Goal: Use online tool/utility: Utilize a website feature to perform a specific function

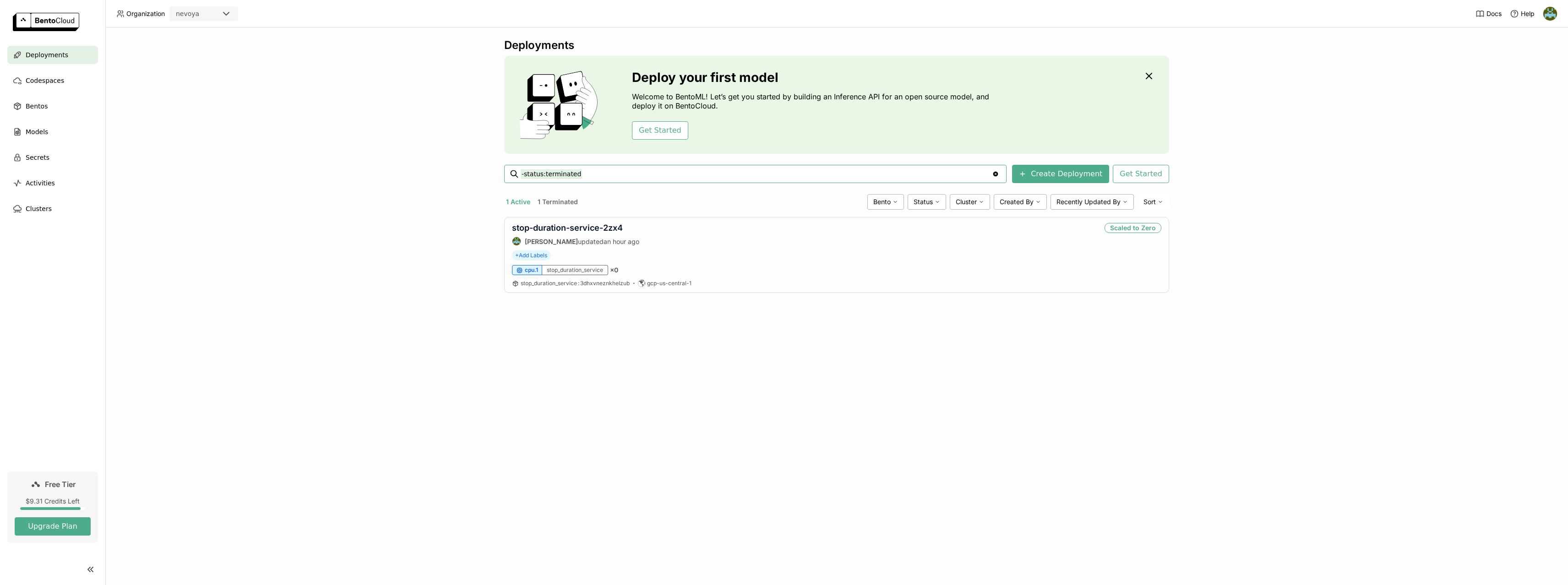
click at [401, 366] on div "Deployments Deploy your first model Welcome to BentoML! Let’s get you started b…" at bounding box center [836, 306] width 1463 height 558
click at [864, 227] on div "stop-duration-service-2zx4 [PERSON_NAME] updated an hour ago Scaled to Zero" at bounding box center [836, 234] width 649 height 23
click at [401, 250] on div "Deployments Deploy your first model Welcome to BentoML! Let’s get you started b…" at bounding box center [836, 306] width 1463 height 558
click at [40, 55] on span "Deployments" at bounding box center [47, 55] width 43 height 11
click at [576, 228] on link "stop-duration-service-2zx4" at bounding box center [567, 228] width 111 height 10
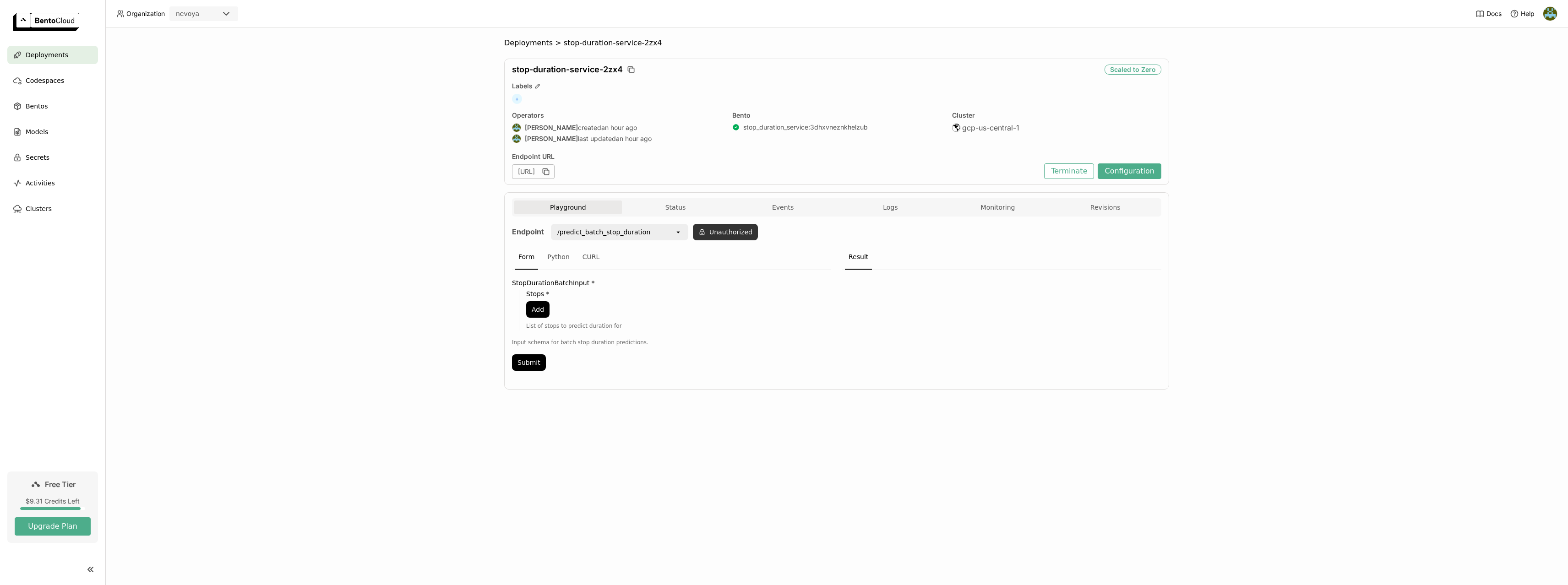
click at [734, 230] on button "Unauthorized" at bounding box center [725, 232] width 65 height 16
click at [713, 256] on div "Input Token" at bounding box center [702, 257] width 77 height 15
click at [706, 281] on div "bentoml-[PERSON_NAME]-local" at bounding box center [709, 282] width 77 height 18
click at [772, 256] on button "Okay" at bounding box center [772, 257] width 27 height 16
click at [660, 232] on div "/predict_batch_stop_duration" at bounding box center [614, 232] width 123 height 15
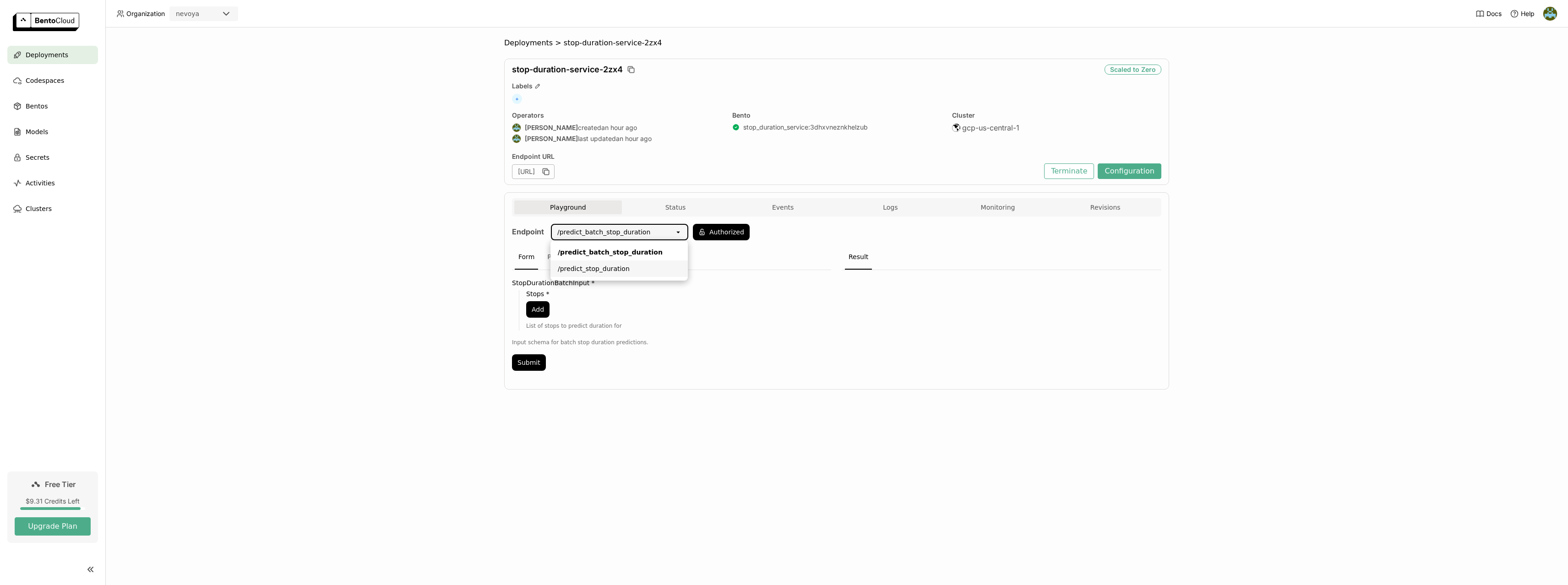
click at [622, 275] on li "/predict_stop_duration" at bounding box center [619, 268] width 138 height 16
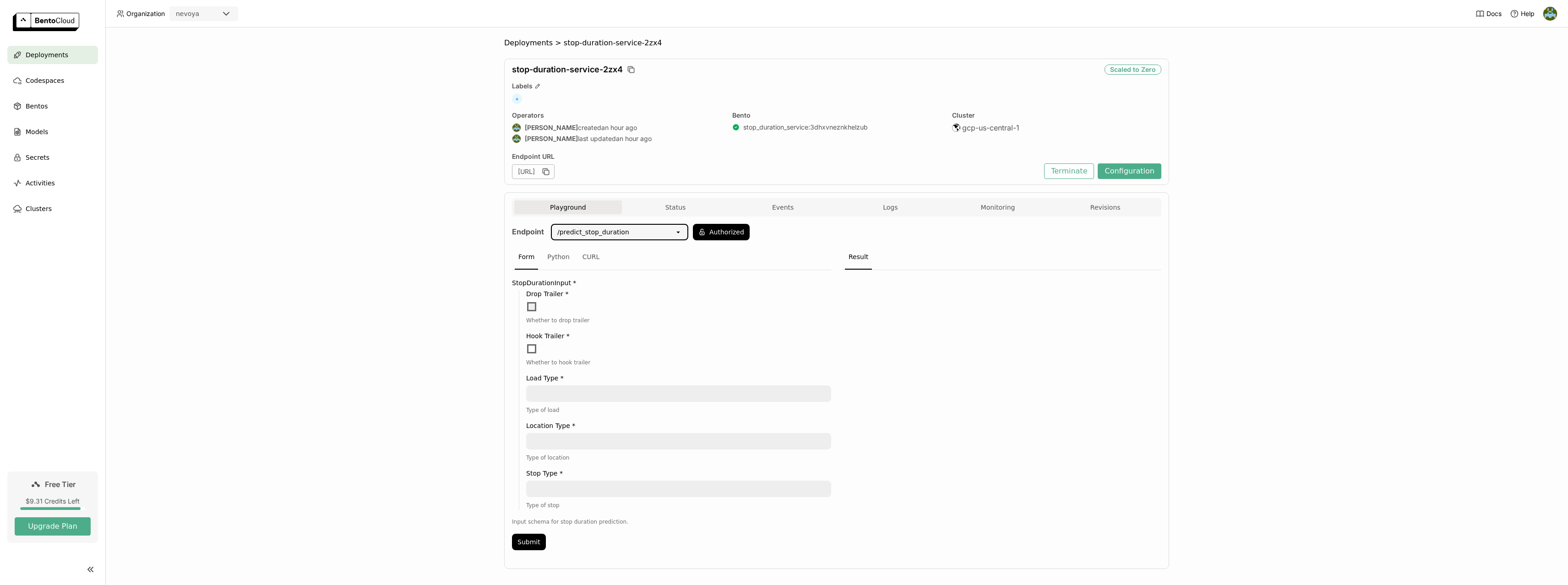
click at [530, 311] on span at bounding box center [531, 307] width 9 height 9
click at [526, 301] on input "checkbox" at bounding box center [526, 301] width 0 height 0
click at [555, 401] on textarea at bounding box center [679, 394] width 303 height 15
type textarea "truckload"
click at [550, 441] on textarea "warehouse" at bounding box center [679, 441] width 303 height 15
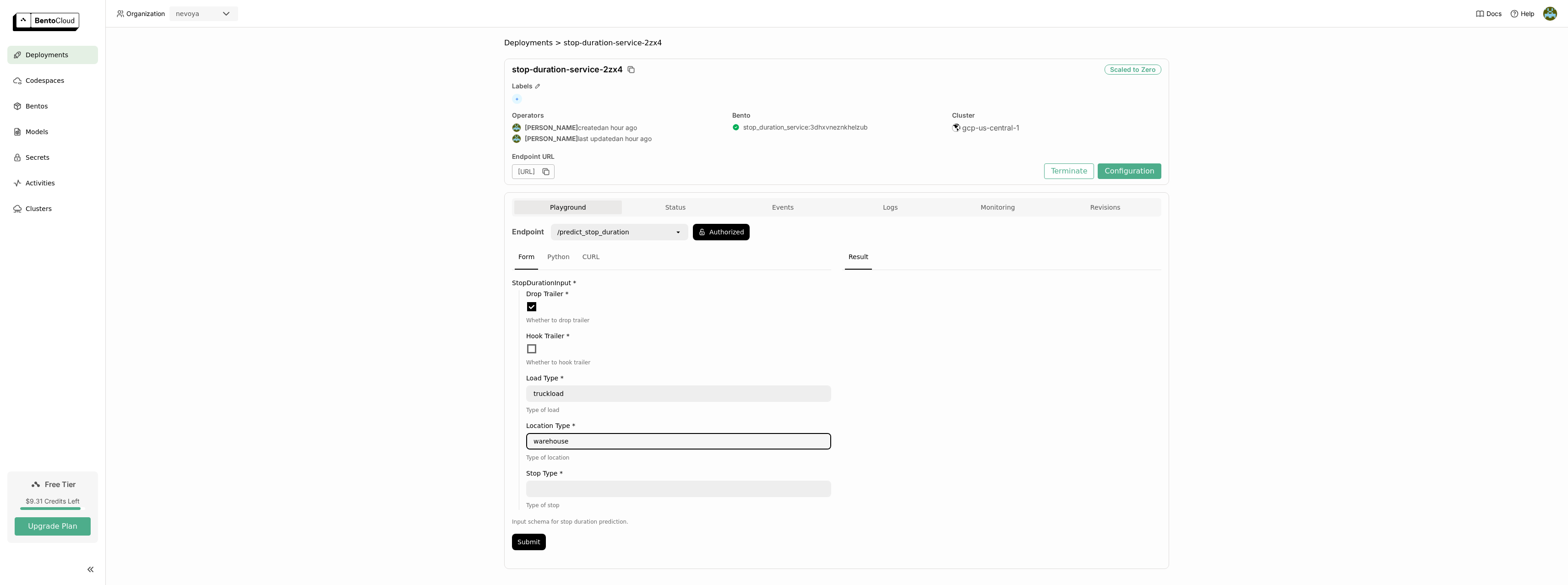
click at [550, 441] on textarea "warehouse" at bounding box center [679, 441] width 303 height 15
type textarea "port"
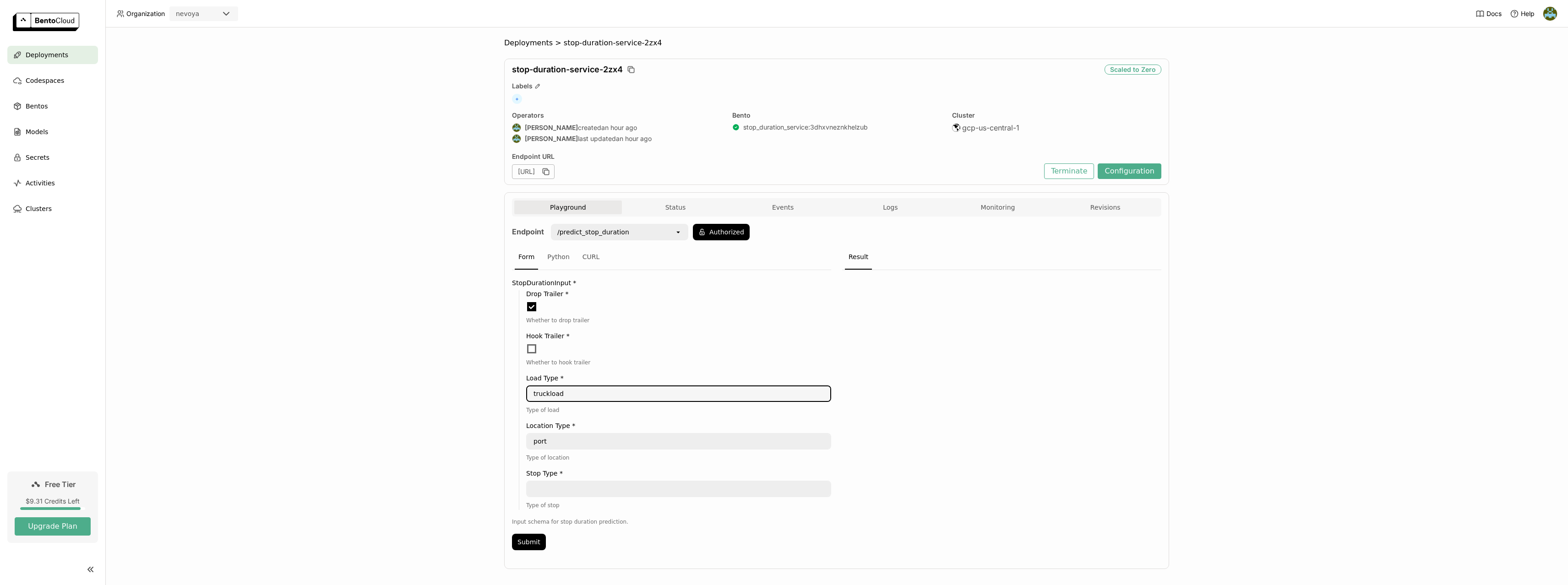
click at [548, 395] on textarea "truckload" at bounding box center [679, 394] width 303 height 15
type textarea "import container"
type textarea "Load Delivery"
click at [531, 304] on span at bounding box center [531, 307] width 9 height 9
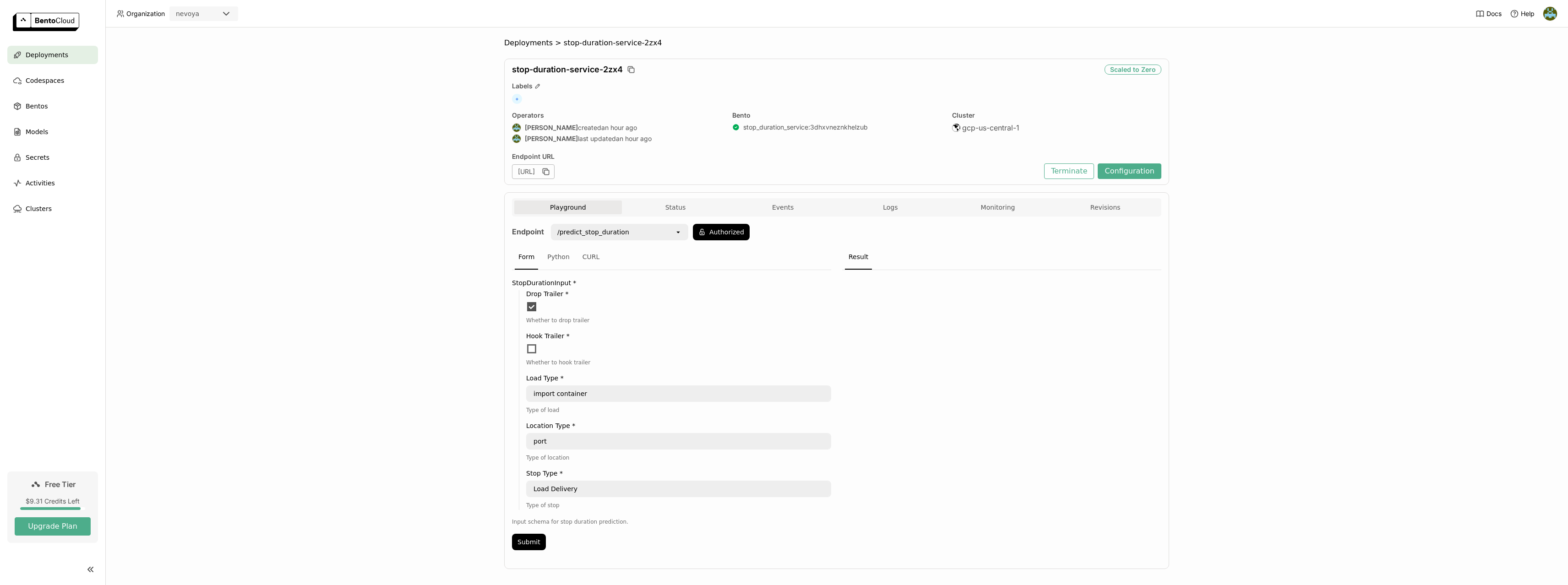
click at [526, 301] on input "checkbox" at bounding box center [526, 301] width 0 height 0
click at [523, 544] on button "Submit" at bounding box center [529, 542] width 34 height 16
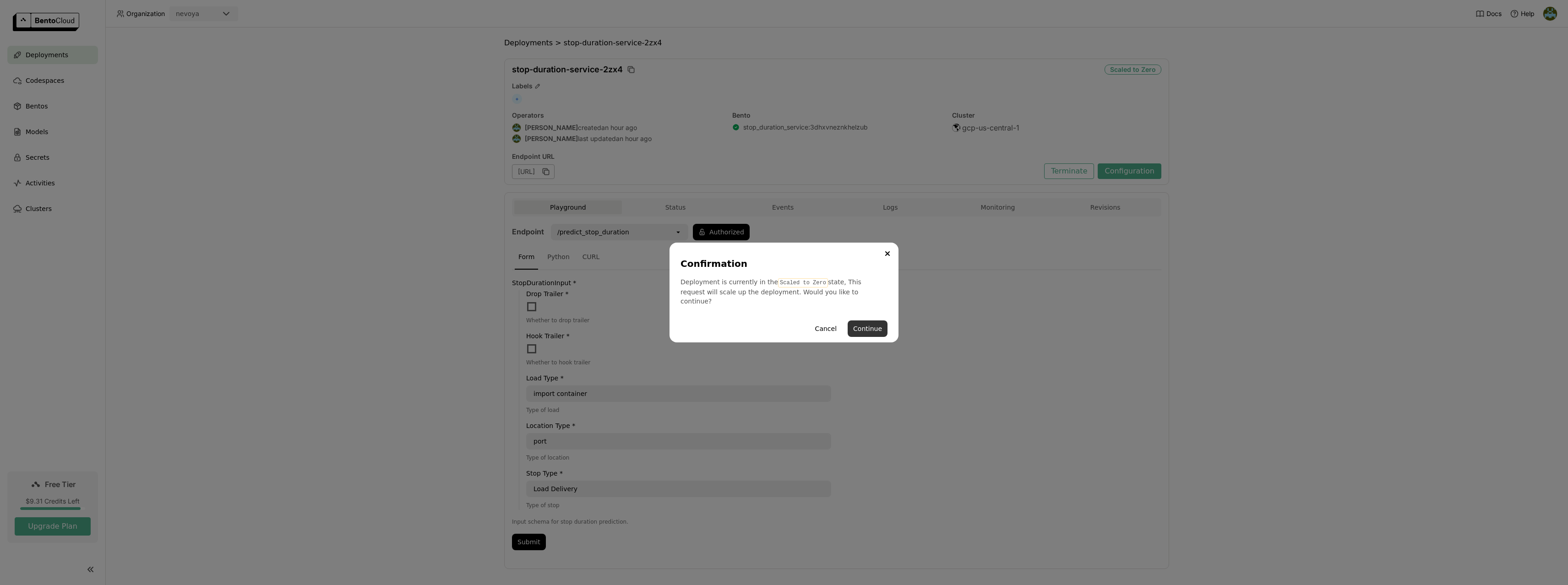
click at [866, 328] on button "Continue" at bounding box center [867, 329] width 40 height 16
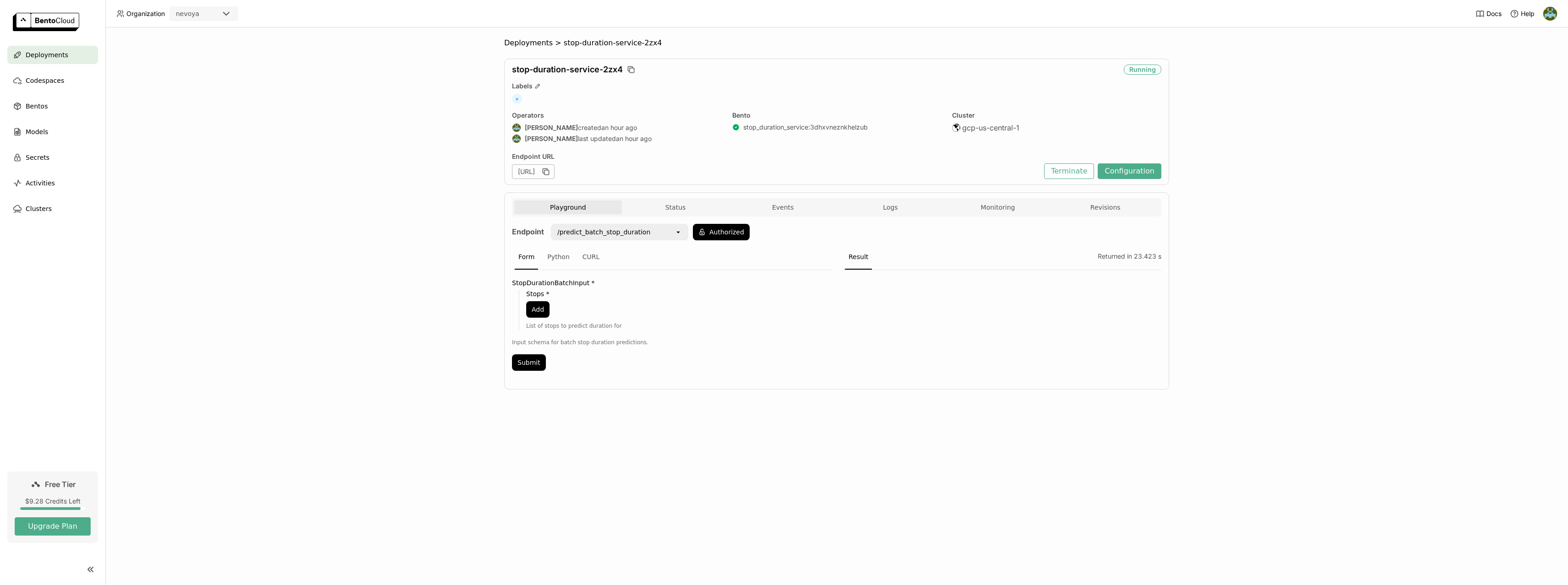
click at [464, 443] on div "Deployments > stop-duration-service-2zx4 stop-duration-service-2zx4 Running Lab…" at bounding box center [836, 306] width 1463 height 558
click at [534, 312] on button "Add" at bounding box center [537, 309] width 23 height 16
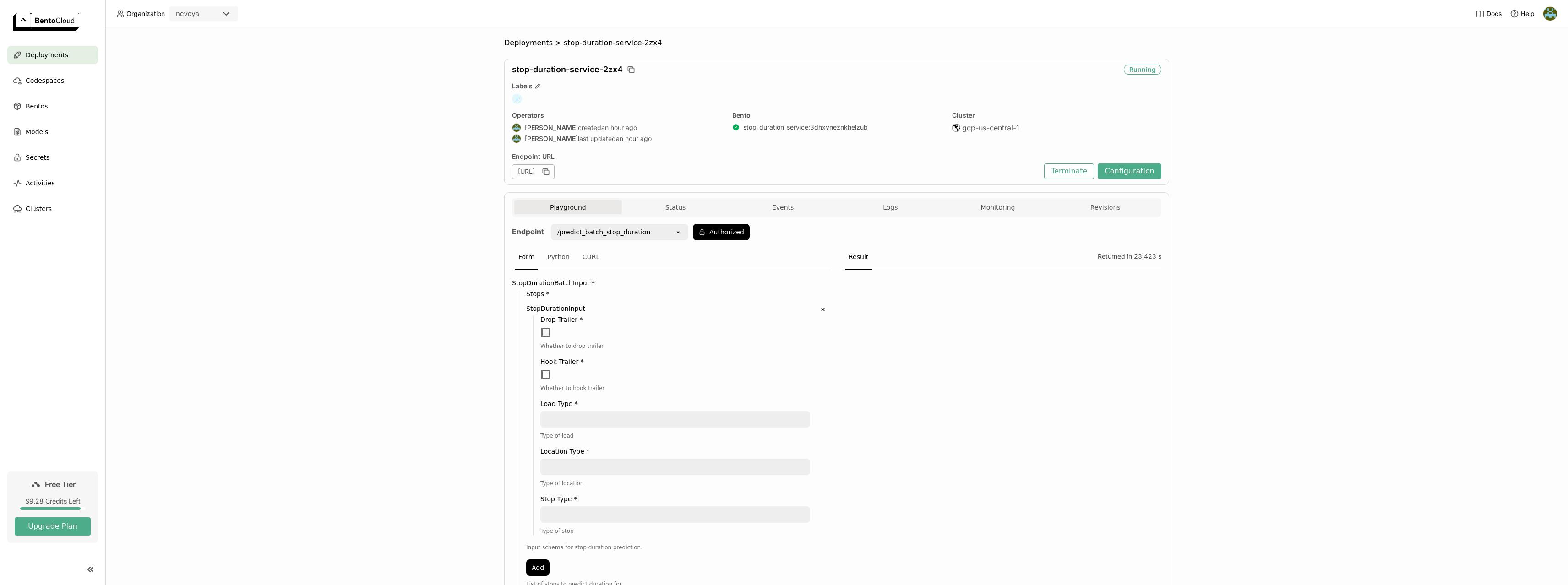
click at [550, 334] on span at bounding box center [545, 332] width 9 height 9
click at [541, 327] on input "checkbox" at bounding box center [541, 327] width 0 height 0
click at [550, 334] on span at bounding box center [545, 332] width 9 height 9
click at [541, 327] on input "checkbox" at bounding box center [541, 327] width 0 height 0
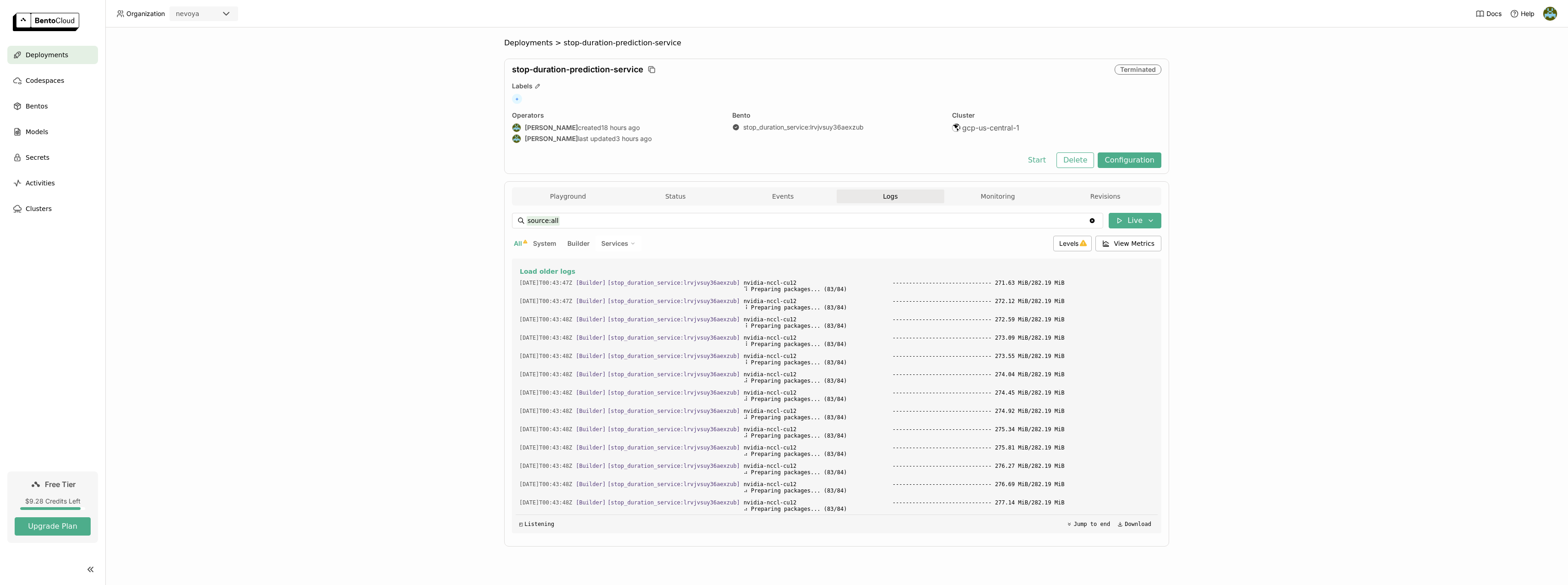
scroll to position [2471, 0]
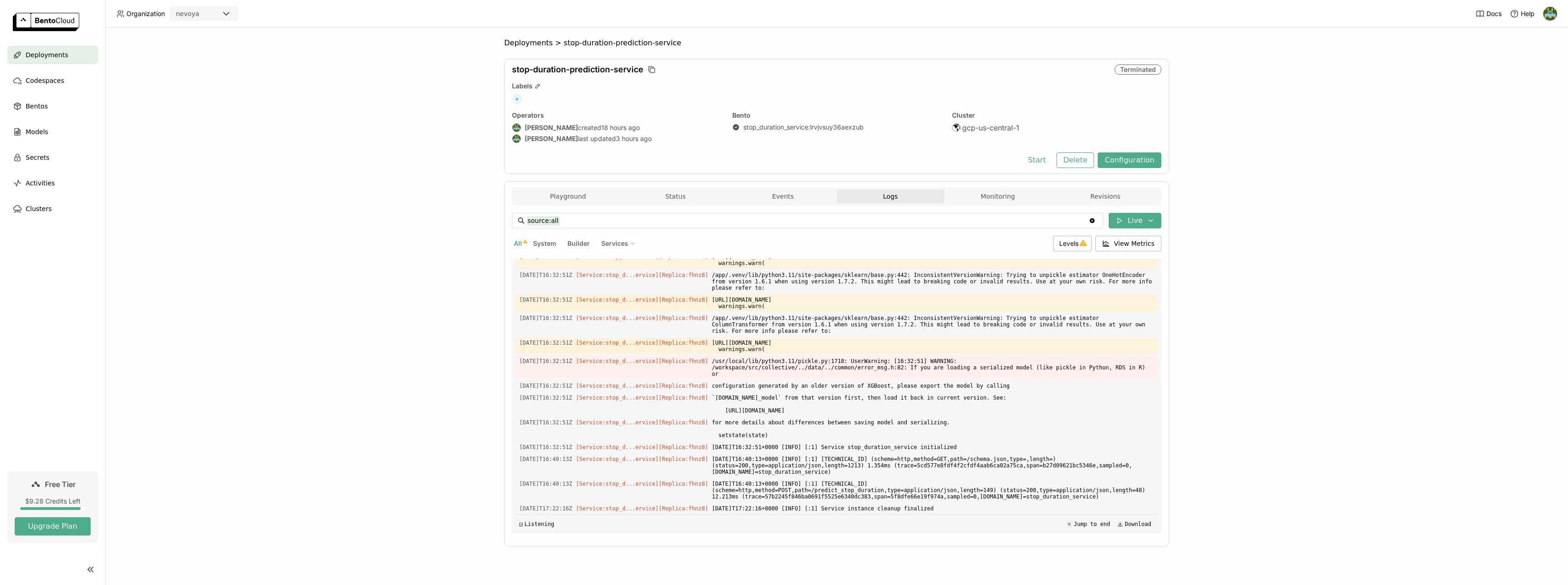
click at [306, 349] on div "Deployments > stop-duration-prediction-service stop-duration-prediction-service…" at bounding box center [836, 306] width 1463 height 558
click at [309, 270] on div "Deployments > stop-duration-prediction-service stop-duration-prediction-service…" at bounding box center [836, 306] width 1463 height 558
click at [570, 197] on button "Playground" at bounding box center [568, 196] width 108 height 14
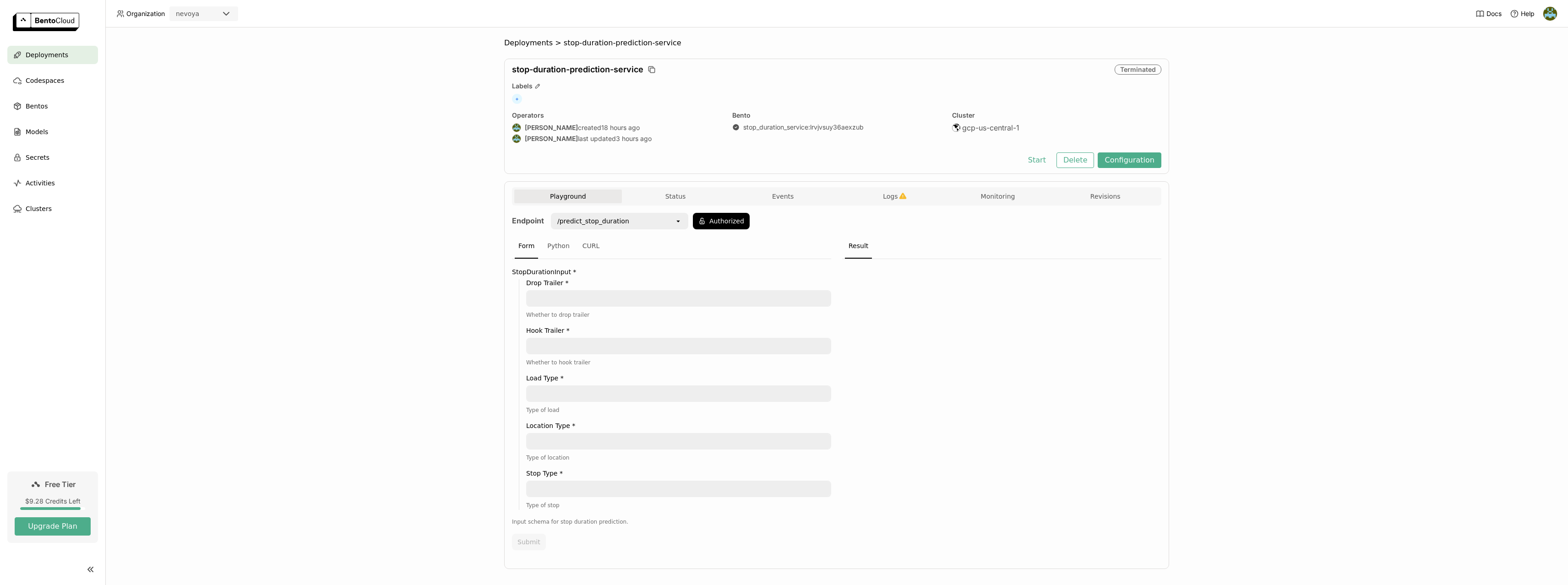
scroll to position [9, 0]
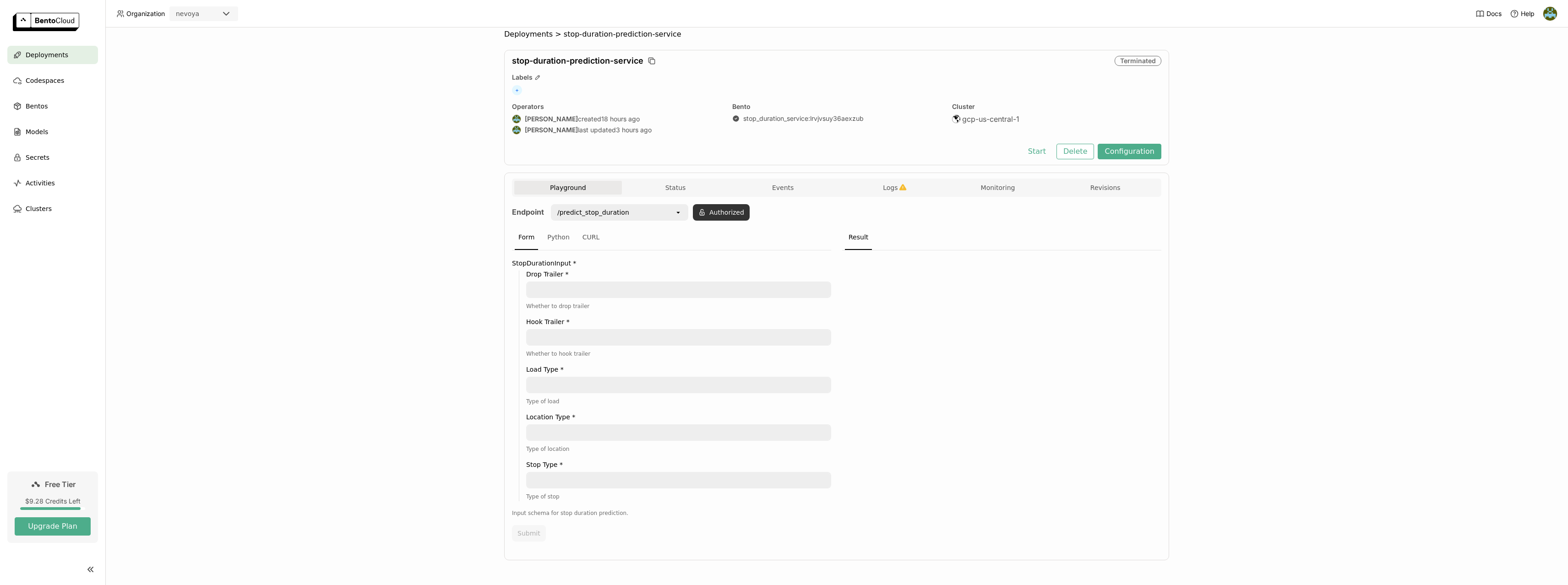
click at [712, 210] on button "Authorized" at bounding box center [721, 212] width 57 height 16
click at [739, 237] on icon at bounding box center [740, 237] width 3 height 2
click at [716, 256] on div "bentoml-[PERSON_NAME]-local" at bounding box center [705, 266] width 77 height 27
click at [779, 234] on button "Okay" at bounding box center [769, 237] width 27 height 16
click at [630, 214] on input "Selected /predict_stop_duration." at bounding box center [631, 212] width 1 height 9
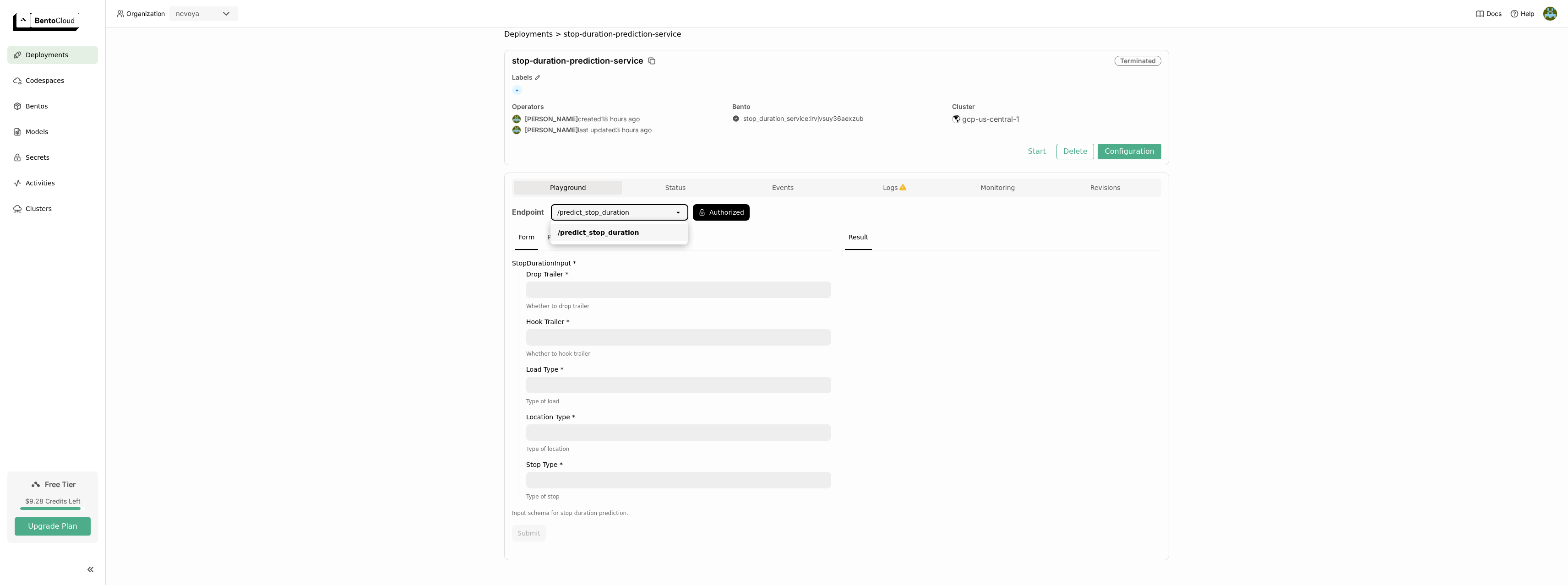
click at [426, 321] on div "Deployments > stop-duration-prediction-service stop-duration-prediction-service…" at bounding box center [836, 306] width 1463 height 558
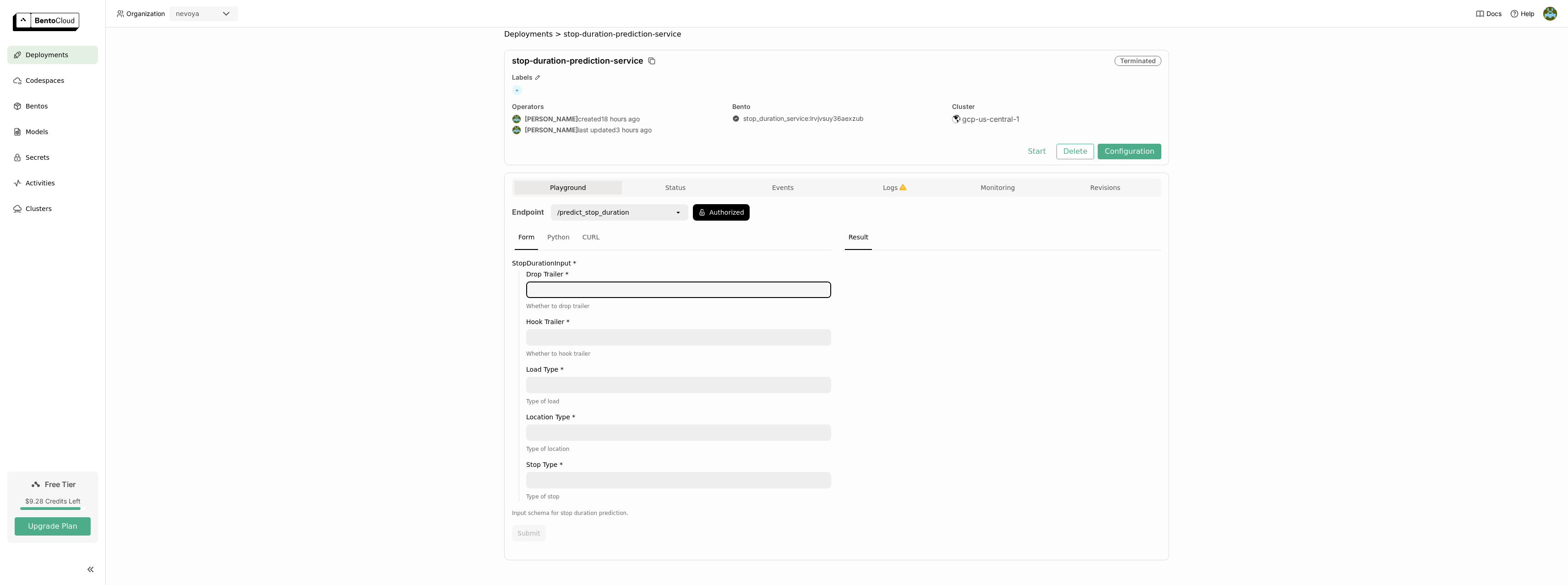
click at [576, 292] on textarea at bounding box center [679, 290] width 303 height 15
click at [371, 270] on div "Deployments > stop-duration-prediction-service stop-duration-prediction-service…" at bounding box center [836, 306] width 1463 height 558
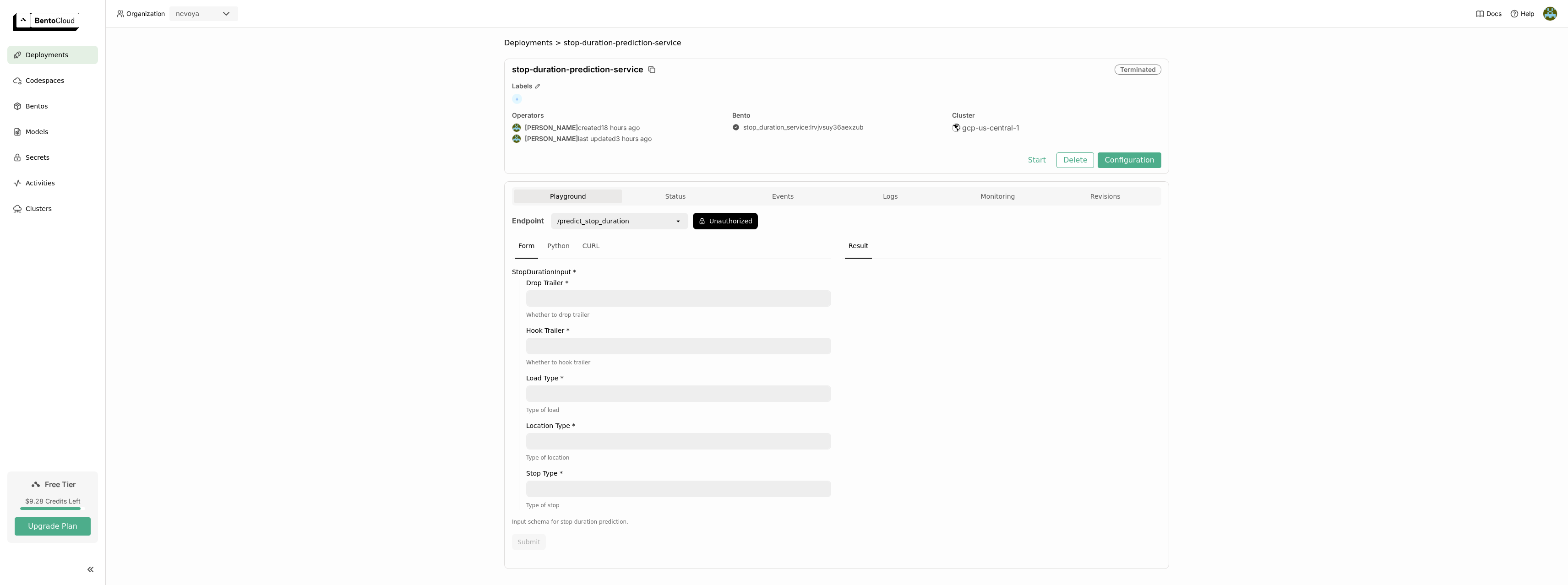
click at [393, 226] on div "Deployments > stop-duration-prediction-service stop-duration-prediction-service…" at bounding box center [836, 306] width 1463 height 558
click at [54, 57] on span "Deployments" at bounding box center [47, 55] width 43 height 11
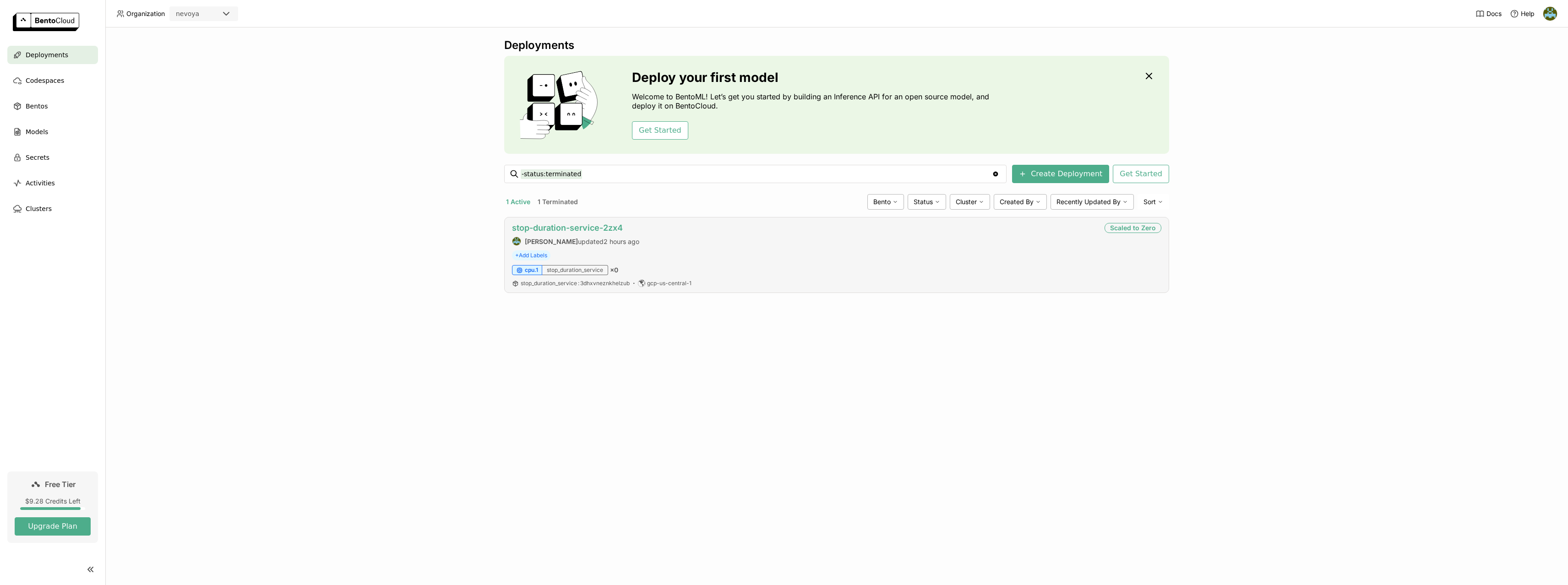
click at [597, 228] on link "stop-duration-service-2zx4" at bounding box center [567, 228] width 111 height 10
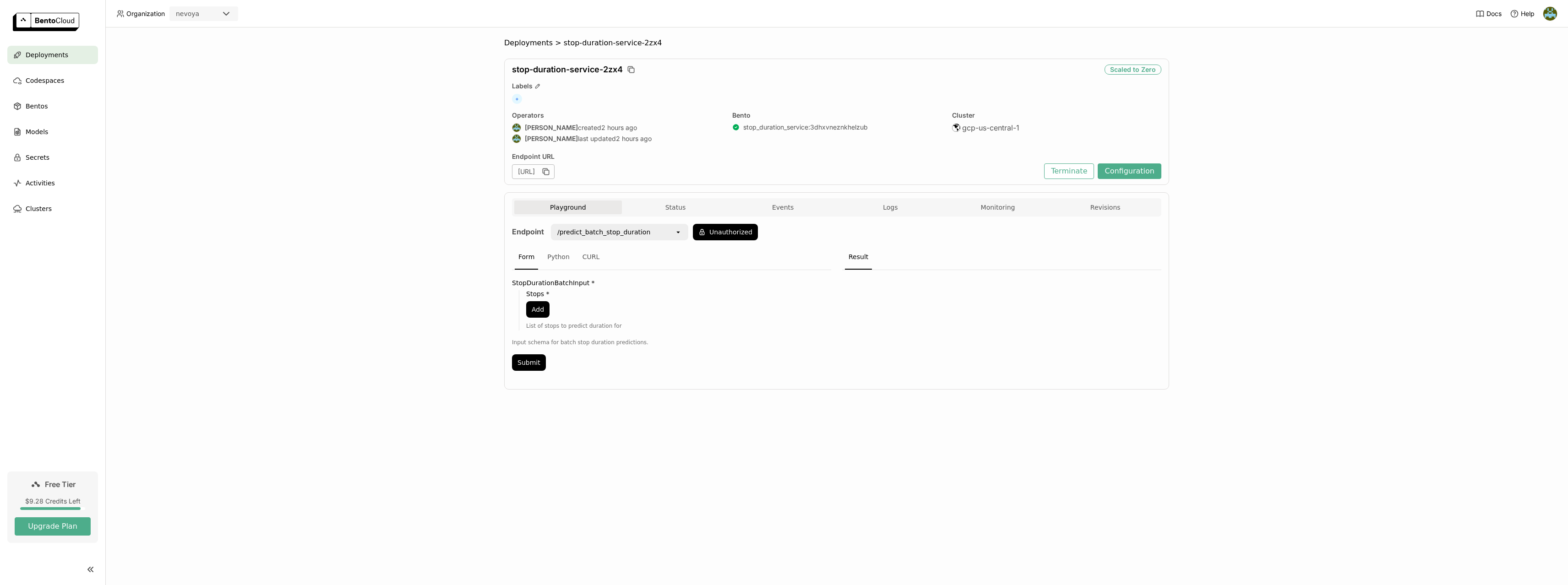
click at [568, 284] on label "StopDurationBatchInput *" at bounding box center [671, 283] width 319 height 7
click at [564, 281] on label "StopDurationBatchInput *" at bounding box center [671, 283] width 319 height 7
click at [730, 234] on button "Unauthorized" at bounding box center [725, 232] width 65 height 16
click at [624, 236] on div "/predict_batch_stop_duration" at bounding box center [604, 232] width 93 height 9
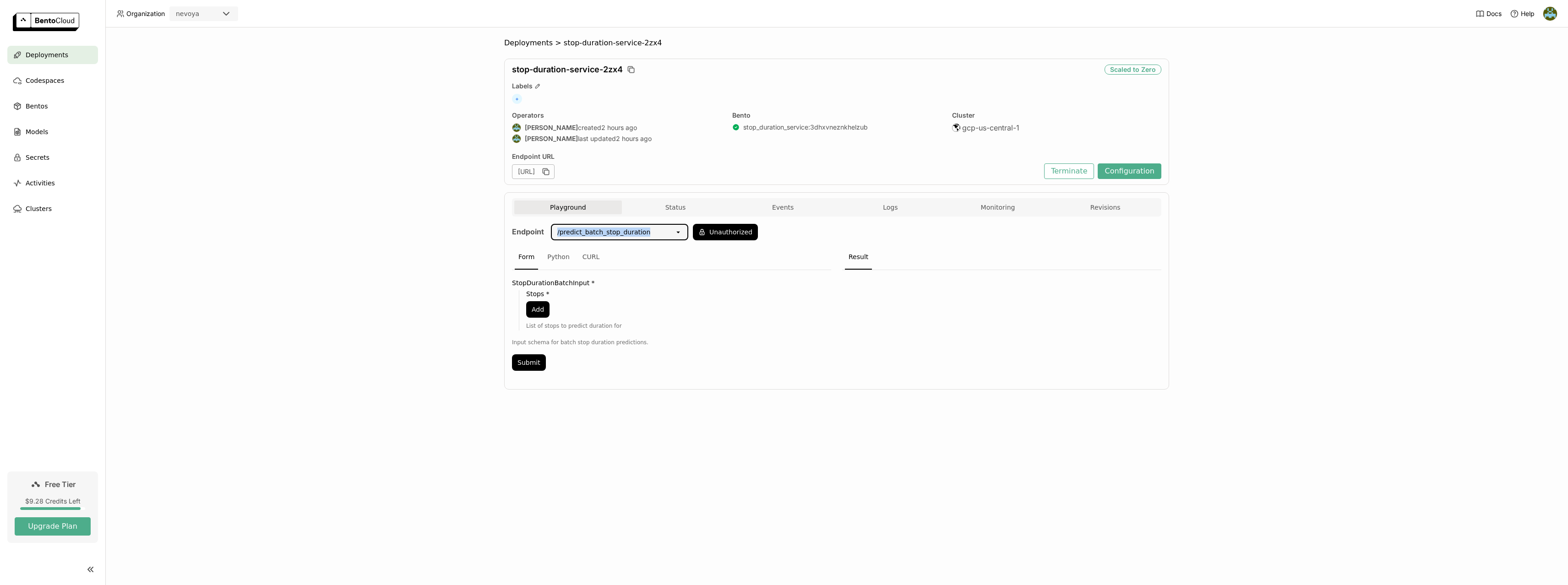
click at [624, 236] on div "/predict_batch_stop_duration" at bounding box center [604, 232] width 93 height 9
click at [603, 269] on div "/predict_stop_duration" at bounding box center [619, 268] width 123 height 9
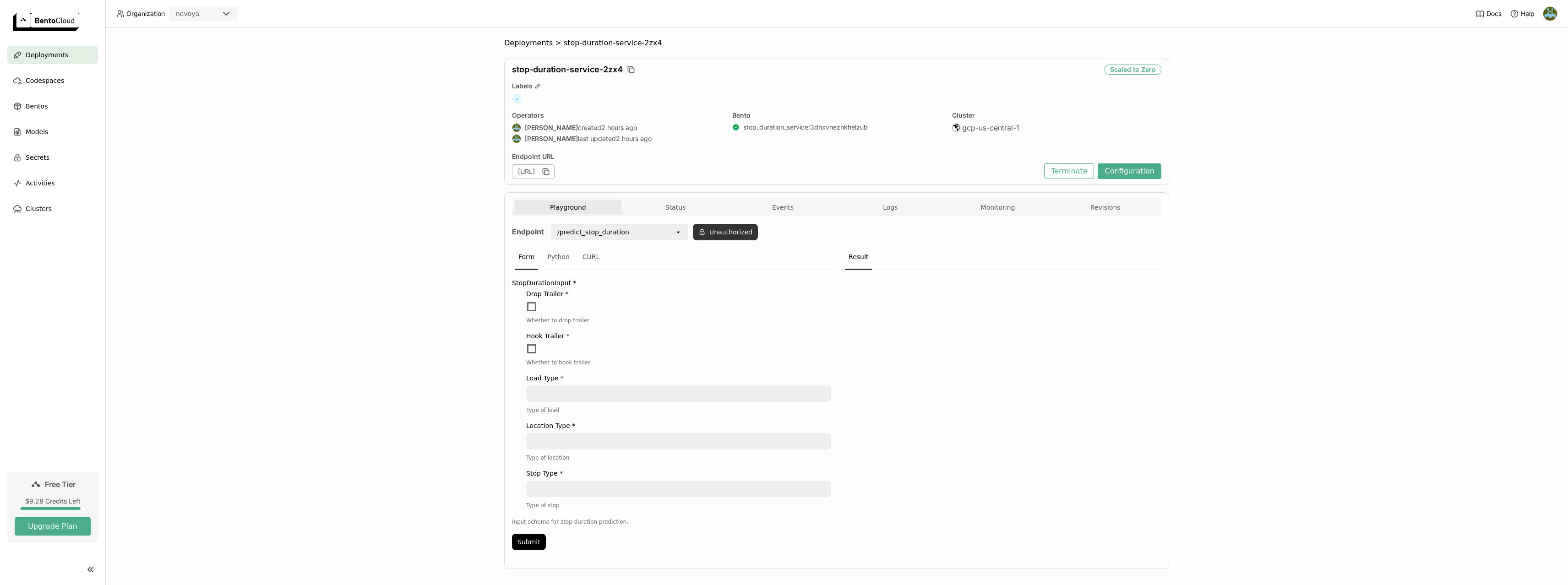
click at [743, 233] on button "Unauthorized" at bounding box center [725, 232] width 65 height 16
click at [747, 260] on icon "open" at bounding box center [744, 257] width 7 height 7
click at [707, 278] on div "bentoml-[PERSON_NAME]-local" at bounding box center [709, 282] width 77 height 18
click at [774, 261] on button "Okay" at bounding box center [772, 257] width 27 height 16
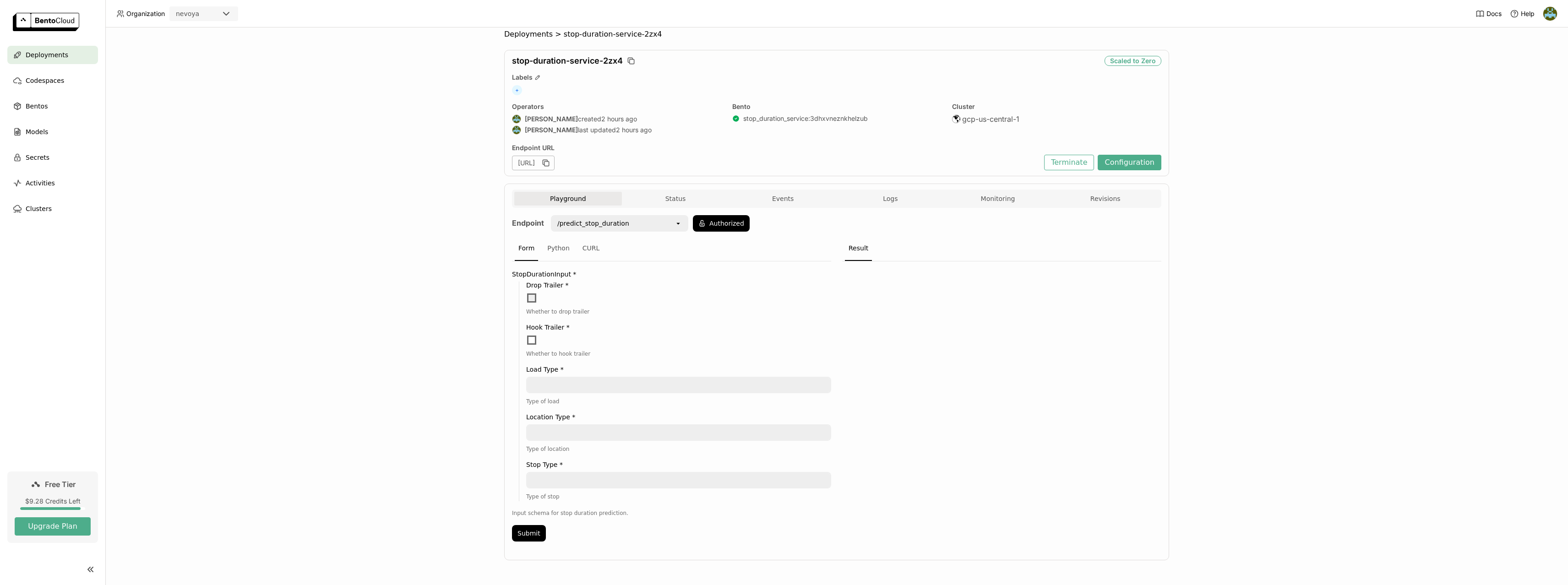
click at [537, 295] on label at bounding box center [678, 298] width 305 height 11
click at [526, 293] on input "checkbox" at bounding box center [526, 293] width 0 height 0
click at [529, 341] on span at bounding box center [531, 340] width 9 height 9
click at [526, 335] on input "checkbox" at bounding box center [526, 335] width 0 height 0
click at [565, 388] on textarea at bounding box center [679, 385] width 303 height 15
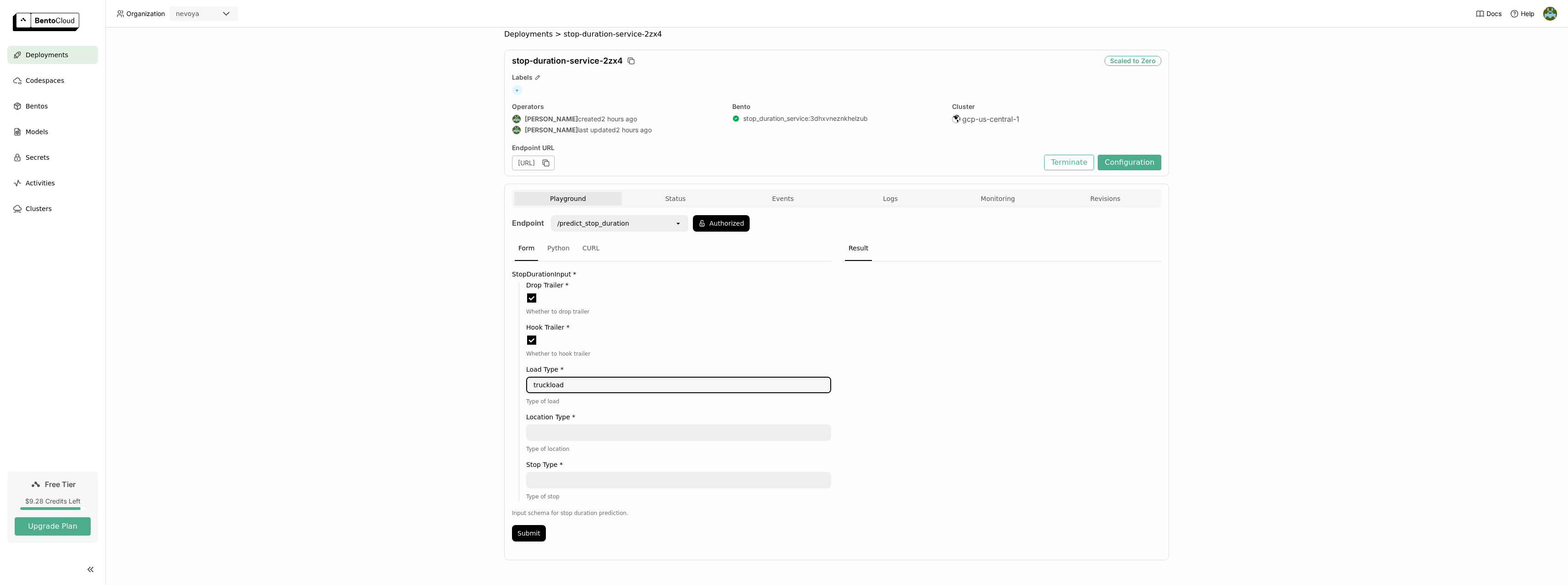
type textarea "truckload"
click at [556, 441] on div at bounding box center [678, 432] width 305 height 16
click at [555, 438] on textarea at bounding box center [679, 433] width 303 height 15
type textarea "warehouse"
click at [550, 483] on textarea at bounding box center [679, 480] width 303 height 15
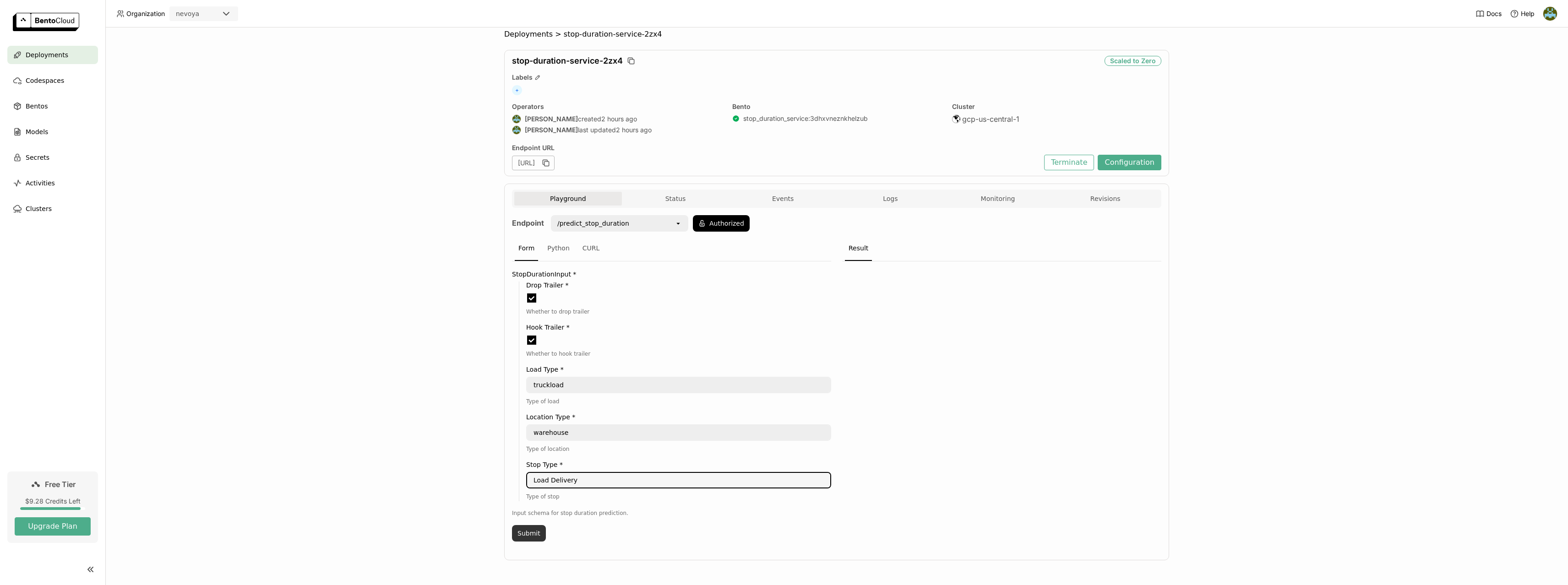
type textarea "Load Delivery"
click at [524, 533] on button "Submit" at bounding box center [529, 533] width 34 height 16
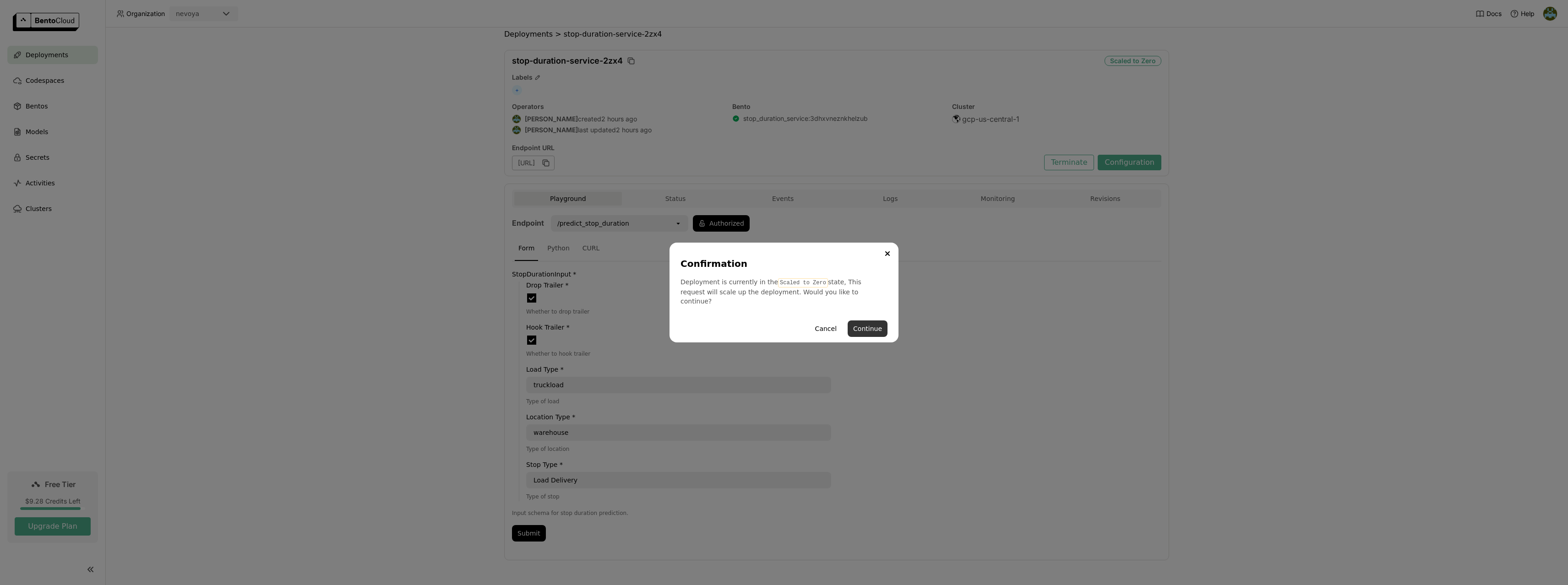
click at [859, 322] on button "Continue" at bounding box center [867, 329] width 40 height 16
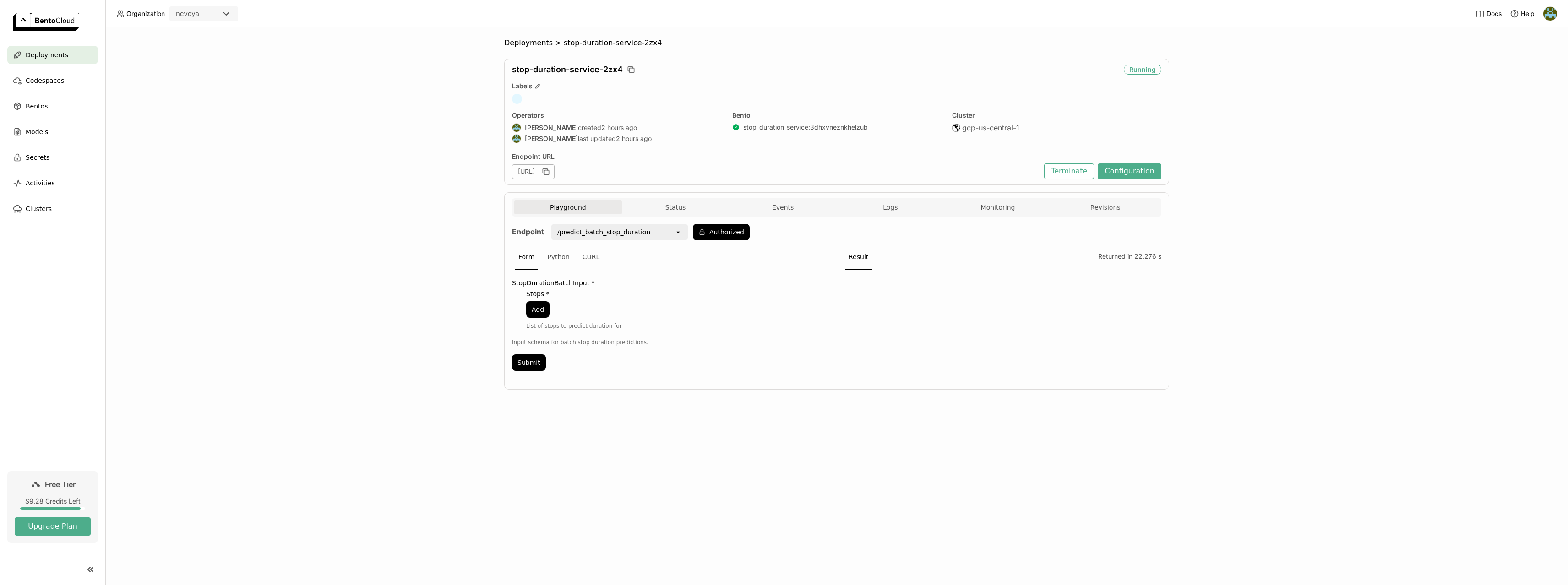
scroll to position [0, 0]
click at [671, 352] on div "StopDurationBatchInput * Stops * Add List of stops to predict duration for Inpu…" at bounding box center [671, 323] width 319 height 107
click at [718, 237] on button "Authorized" at bounding box center [721, 232] width 57 height 16
click at [674, 232] on icon "open" at bounding box center [678, 232] width 7 height 7
click at [617, 268] on div "/predict_stop_duration" at bounding box center [619, 268] width 123 height 9
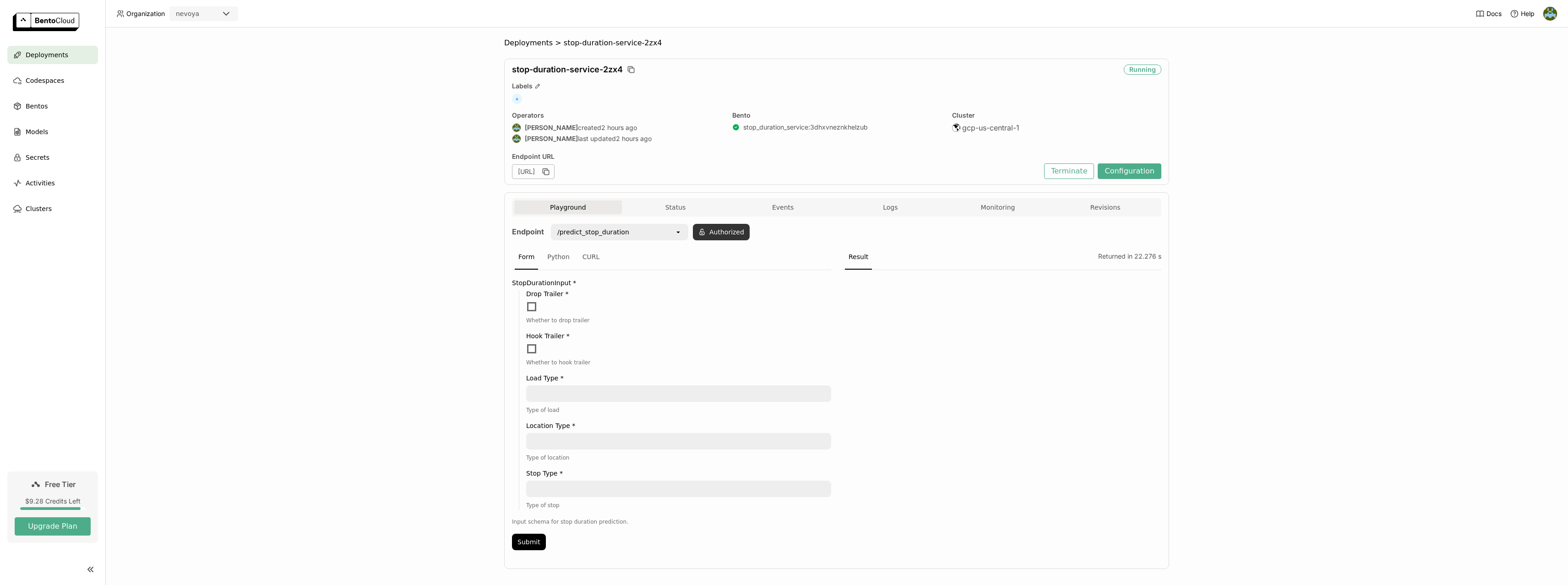
click at [732, 230] on button "Authorized" at bounding box center [721, 232] width 57 height 16
click at [766, 257] on button "Okay" at bounding box center [769, 257] width 27 height 16
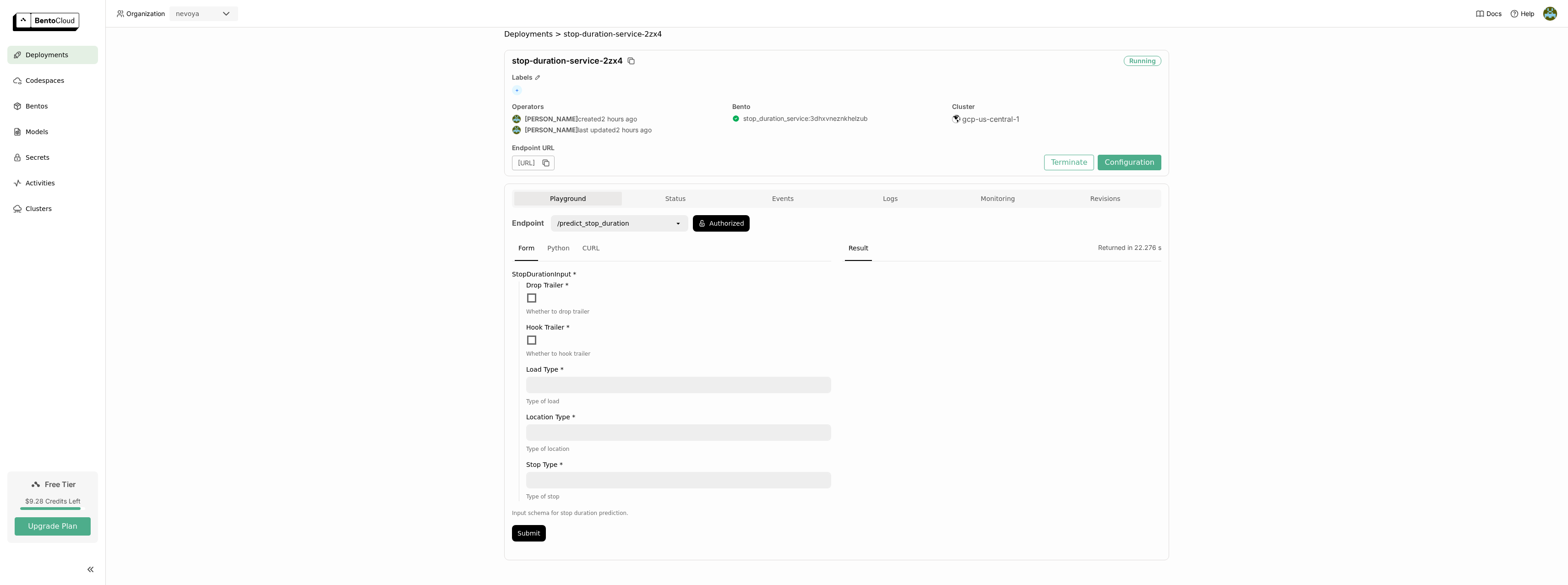
click at [580, 203] on button "Playground" at bounding box center [568, 198] width 108 height 14
click at [563, 251] on div "Python" at bounding box center [558, 248] width 30 height 25
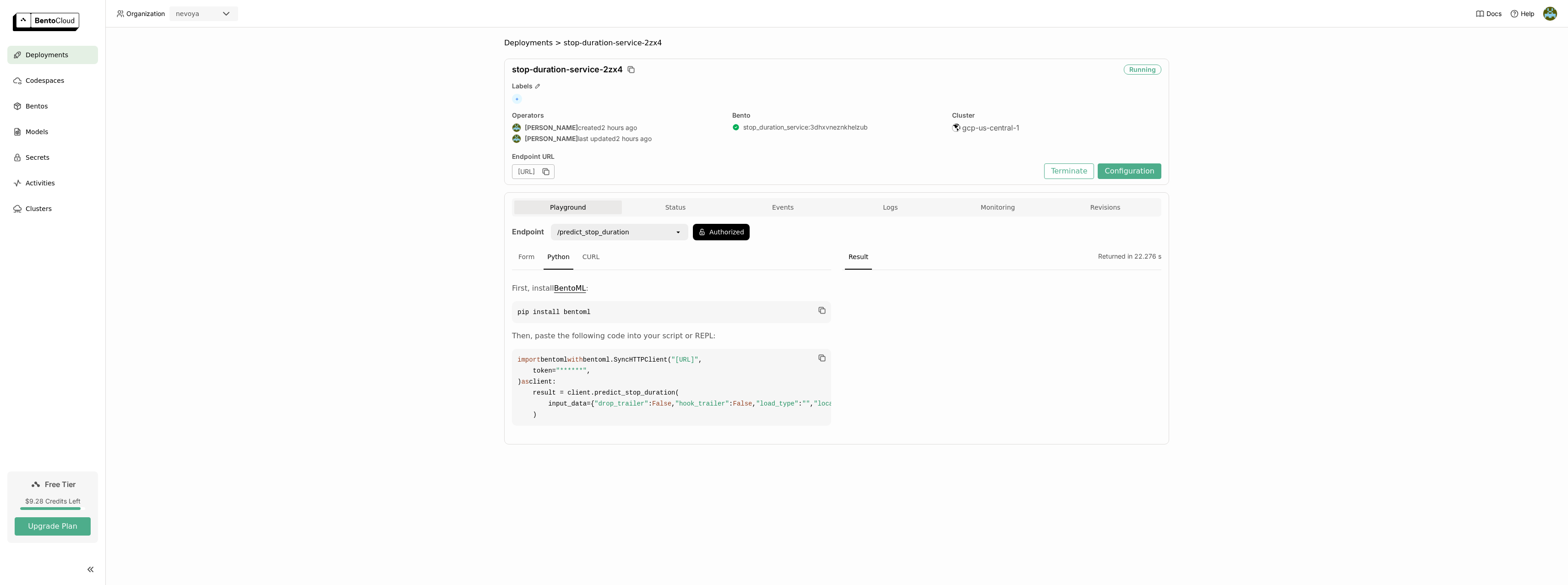
scroll to position [0, 0]
click at [671, 363] on span ""https://stop-duration-service-2zx4-28f49afb.mt-guc1.bentoml.ai"" at bounding box center [685, 360] width 27 height 7
click at [710, 408] on code "import bentoml with bentoml.SyncHTTPClient( "https://stop-duration-service-2zx4…" at bounding box center [671, 387] width 319 height 77
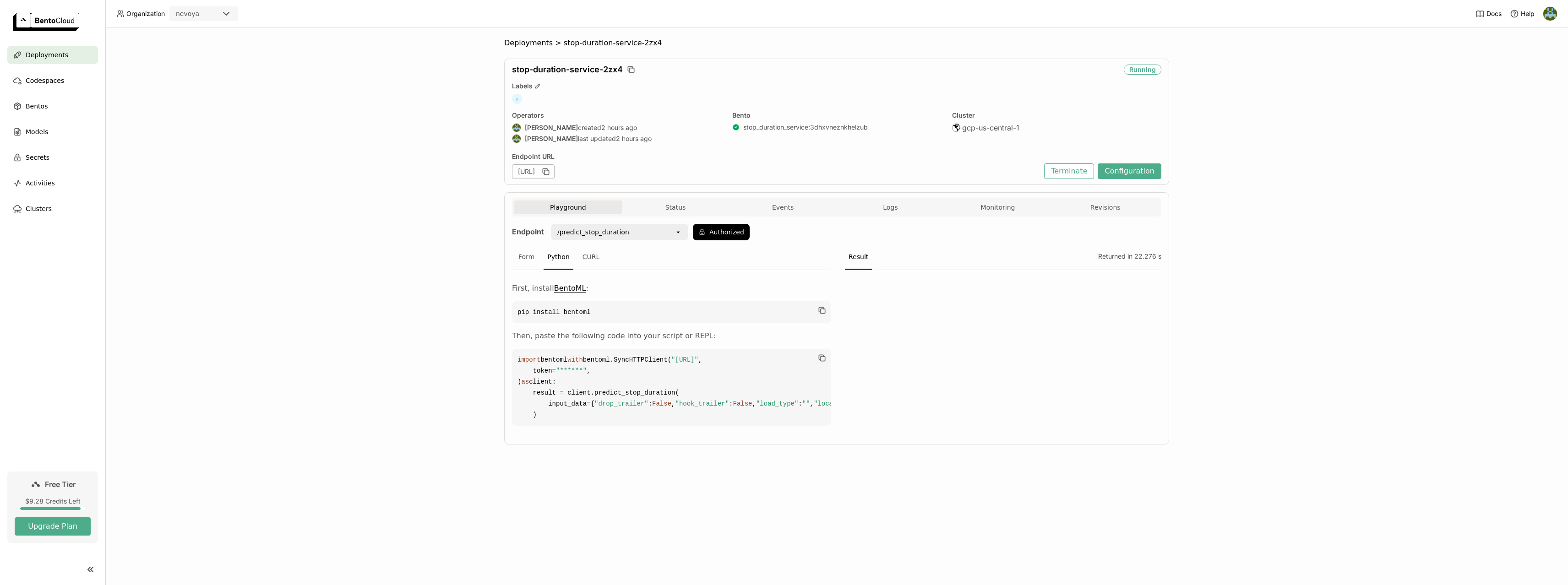
click at [698, 363] on span ""https://stop-duration-service-2zx4-28f49afb.mt-guc1.bentoml.ai"" at bounding box center [685, 360] width 27 height 7
click at [802, 408] on span """" at bounding box center [806, 404] width 8 height 7
click at [526, 254] on div "Form" at bounding box center [527, 257] width 23 height 25
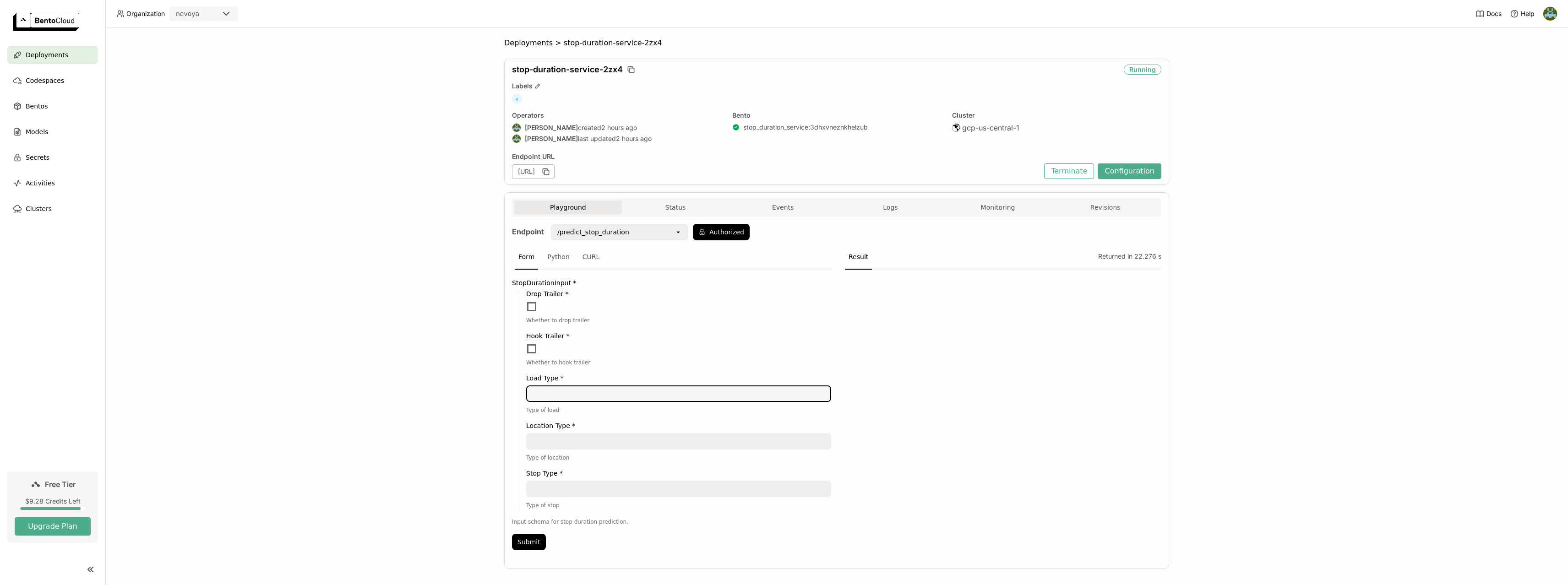
click at [609, 393] on textarea at bounding box center [679, 394] width 303 height 15
type textarea "truckload"
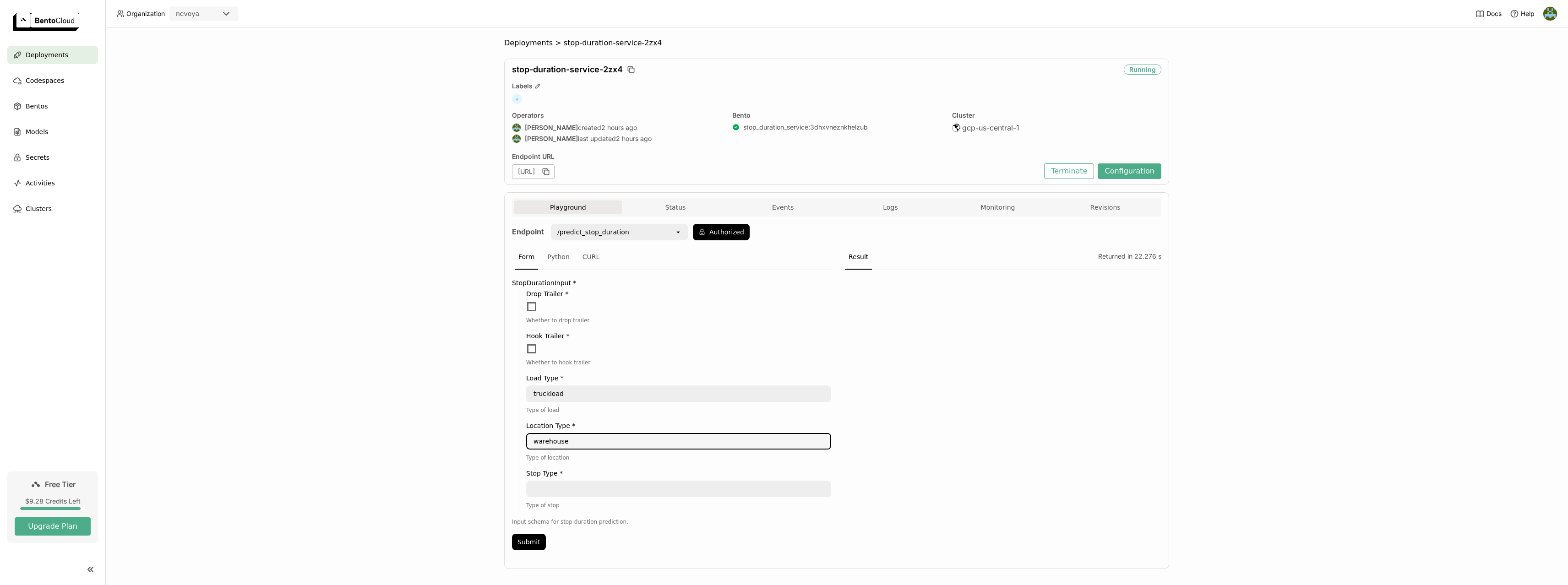
type textarea "warehouse"
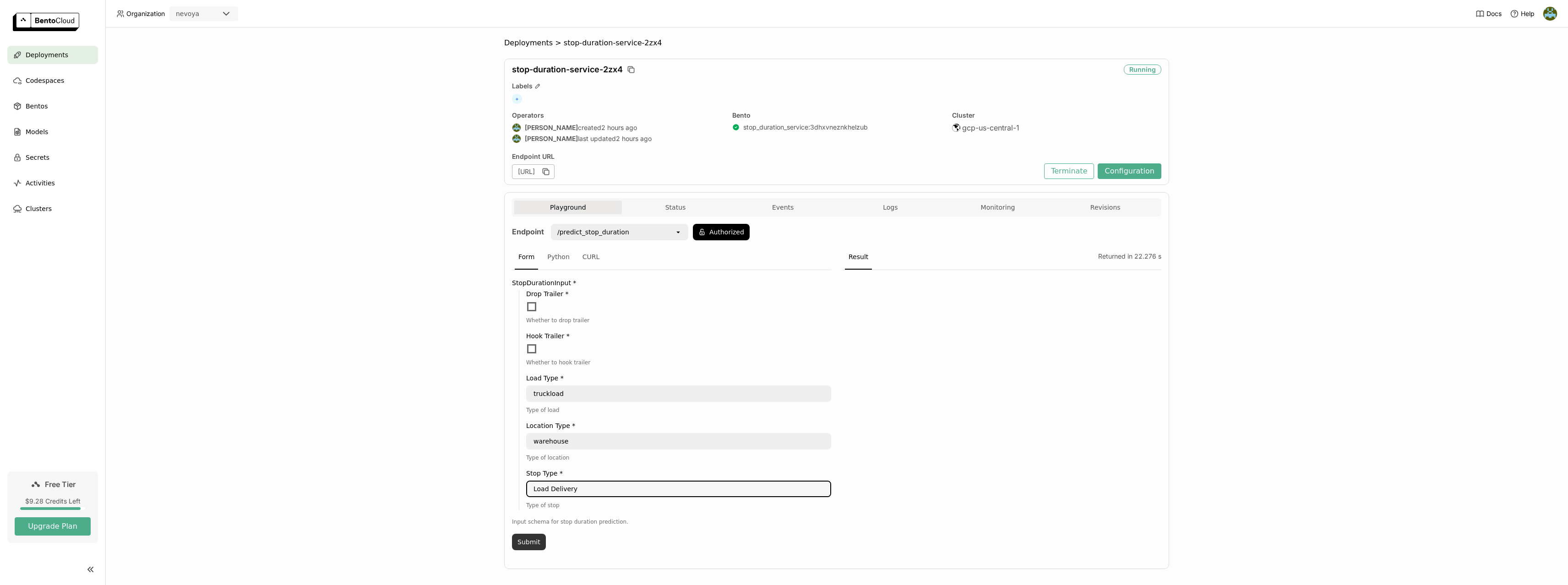
type textarea "Load Delivery"
click at [531, 547] on button "Submit" at bounding box center [529, 542] width 34 height 16
click at [531, 305] on span at bounding box center [531, 307] width 9 height 9
click at [526, 301] on input "checkbox" at bounding box center [526, 301] width 0 height 0
click at [527, 542] on button "Submit" at bounding box center [529, 542] width 34 height 16
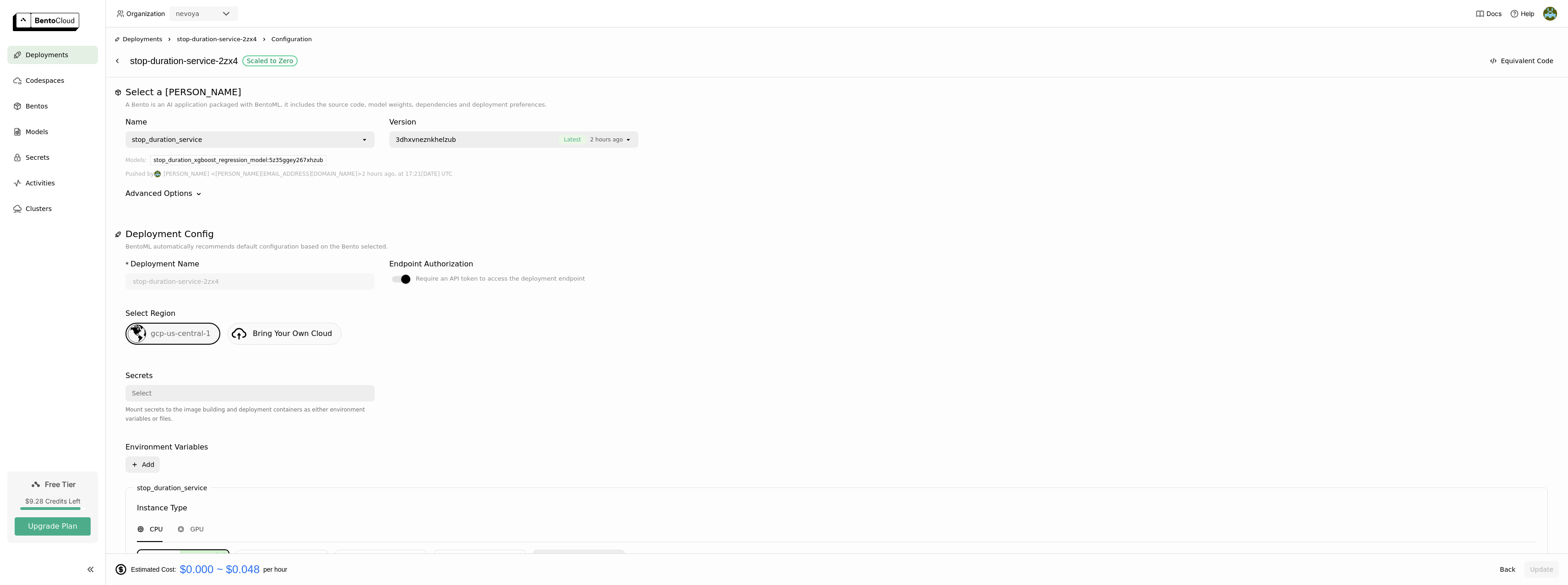
scroll to position [236, 0]
